Goal: Download file/media

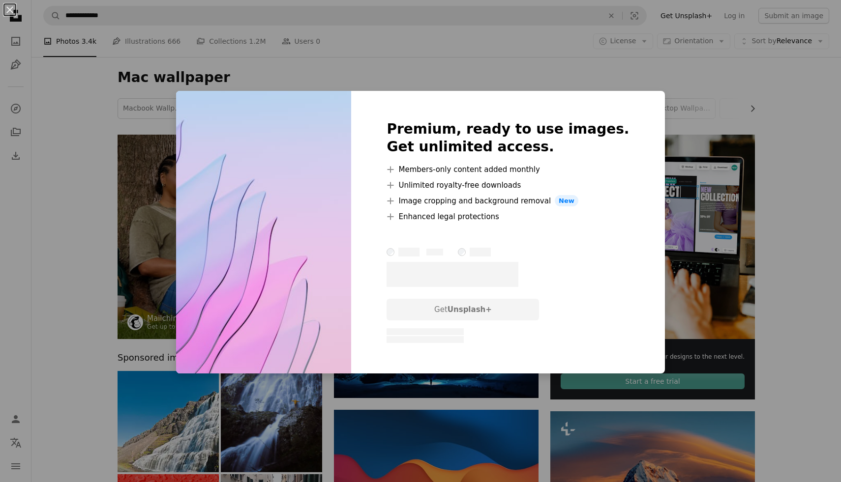
scroll to position [5444, 0]
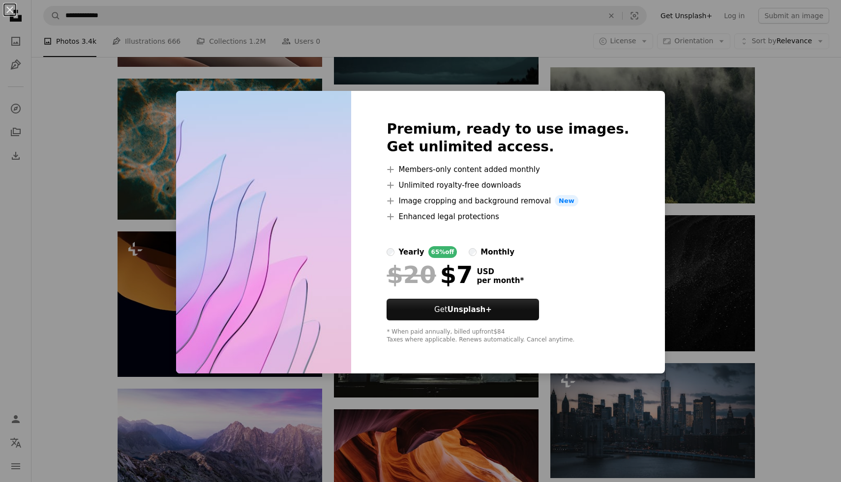
click at [616, 96] on div "Premium, ready to use images. Get unlimited access. A plus sign Members-only co…" at bounding box center [507, 232] width 313 height 283
click at [633, 55] on div "An X shape Premium, ready to use images. Get unlimited access. A plus sign Memb…" at bounding box center [420, 241] width 841 height 482
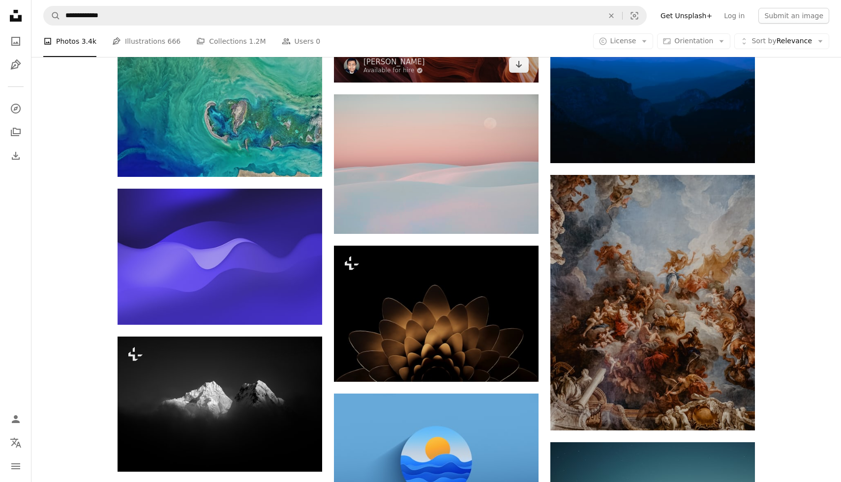
scroll to position [5917, 0]
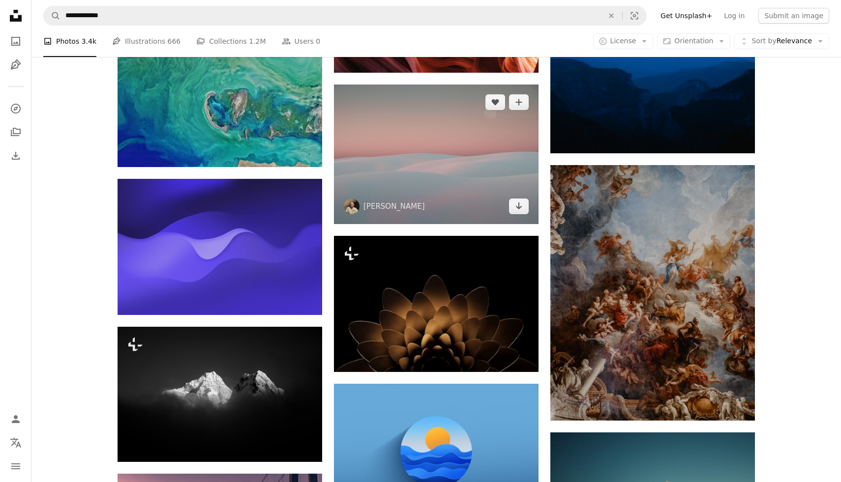
click at [445, 181] on img at bounding box center [436, 155] width 205 height 140
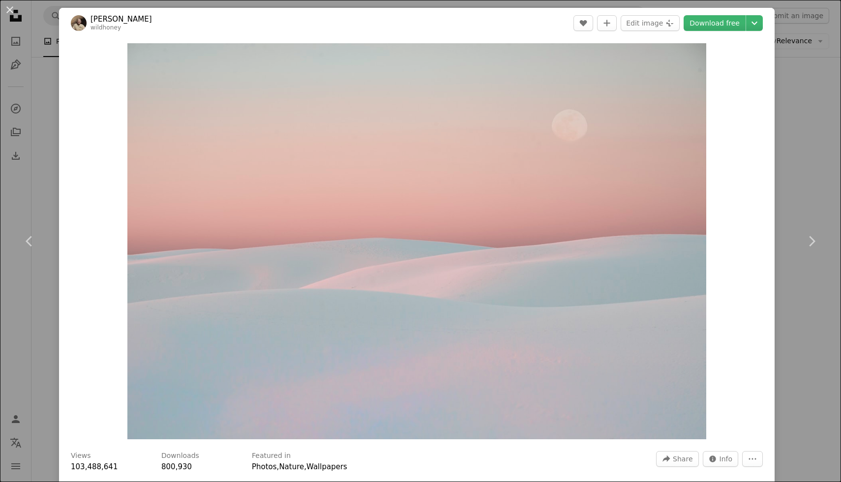
click at [829, 129] on div "An X shape Chevron left Chevron right [PERSON_NAME] wildhoney A heart A plus si…" at bounding box center [420, 241] width 841 height 482
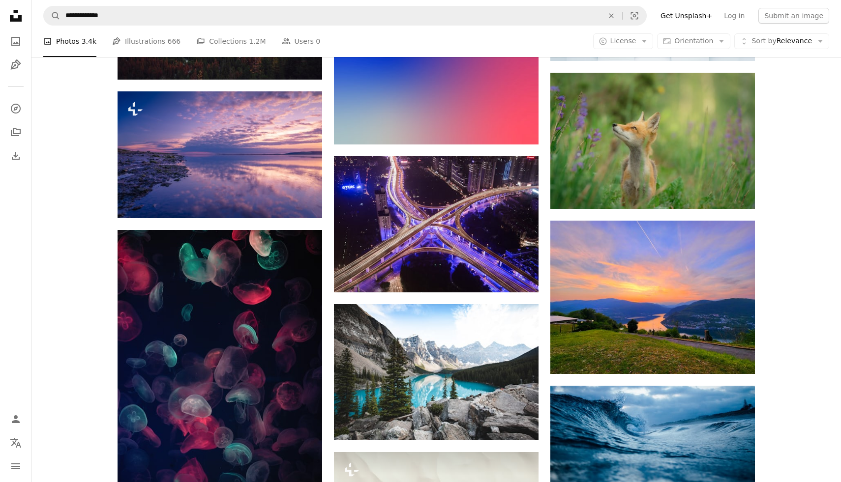
scroll to position [14358, 0]
